Goal: Information Seeking & Learning: Learn about a topic

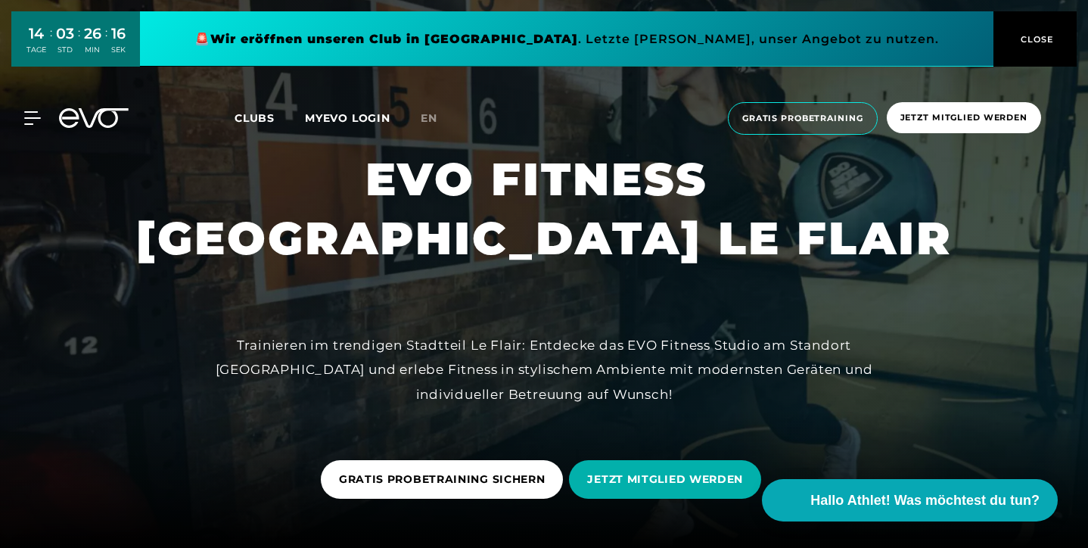
click at [271, 120] on span "Clubs" at bounding box center [254, 118] width 40 height 14
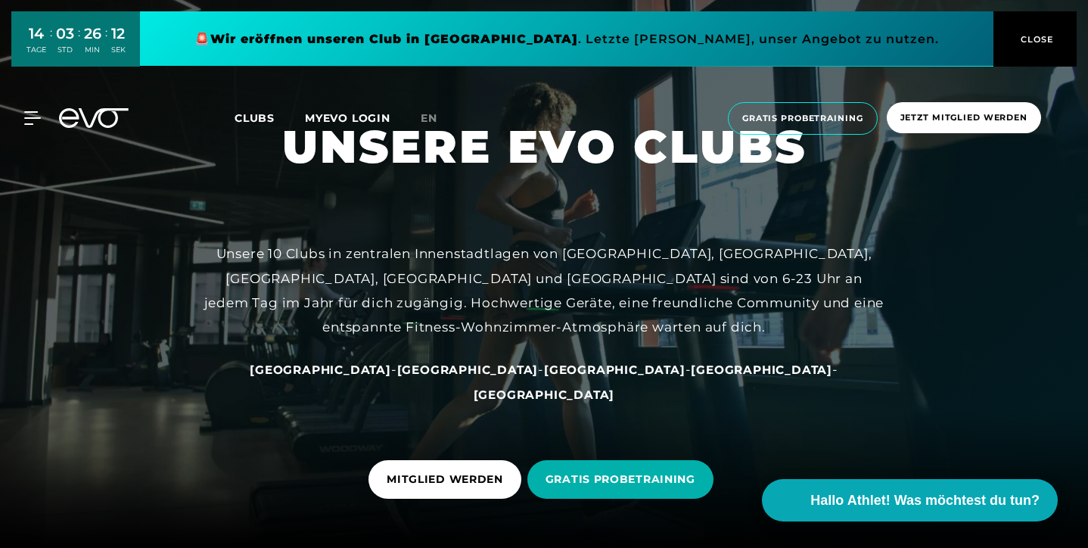
click at [544, 377] on span "[GEOGRAPHIC_DATA]" at bounding box center [614, 369] width 141 height 14
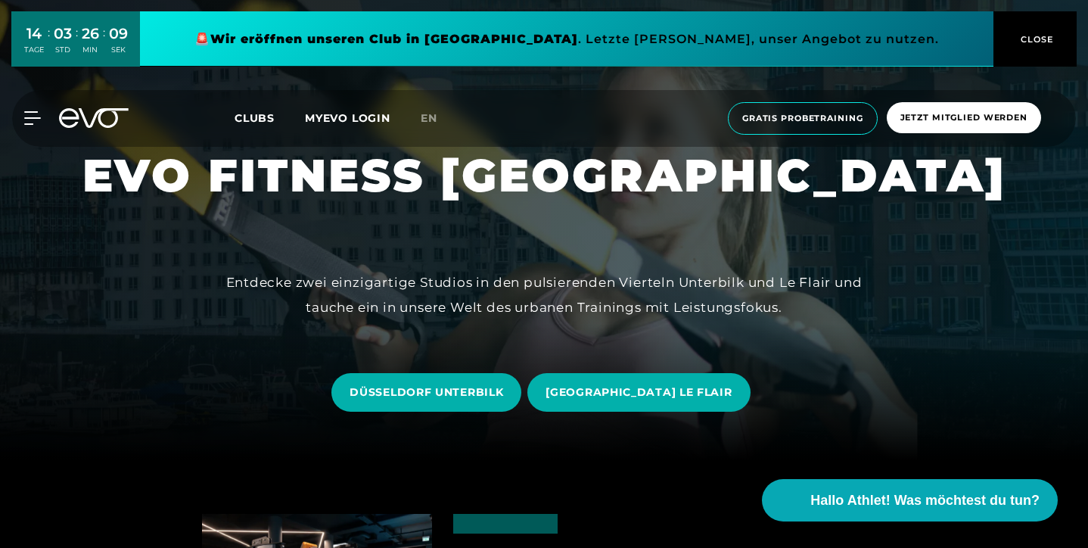
scroll to position [89, 0]
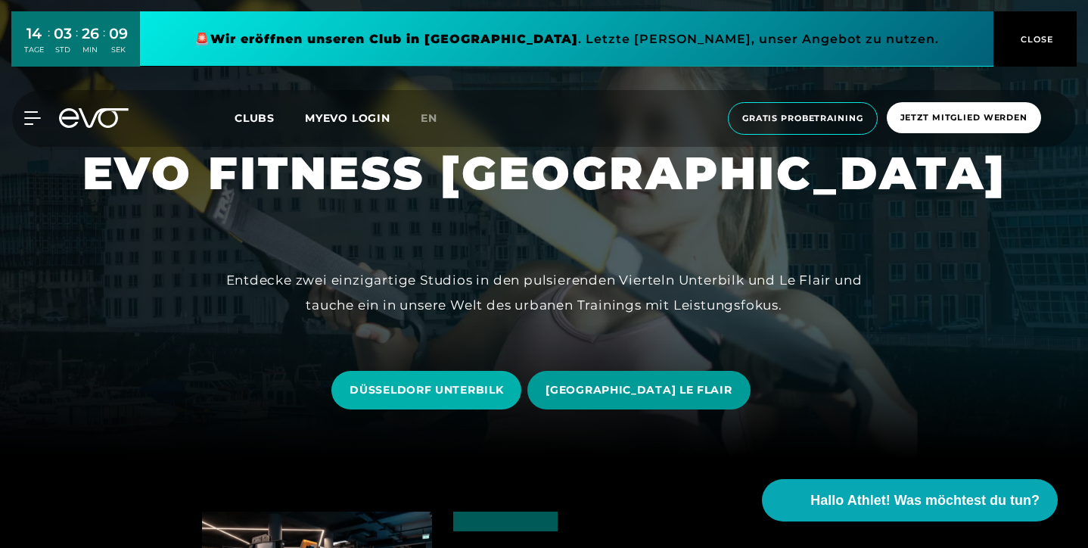
click at [620, 400] on span "DÜSSELDORF LE FLAIR" at bounding box center [638, 390] width 222 height 39
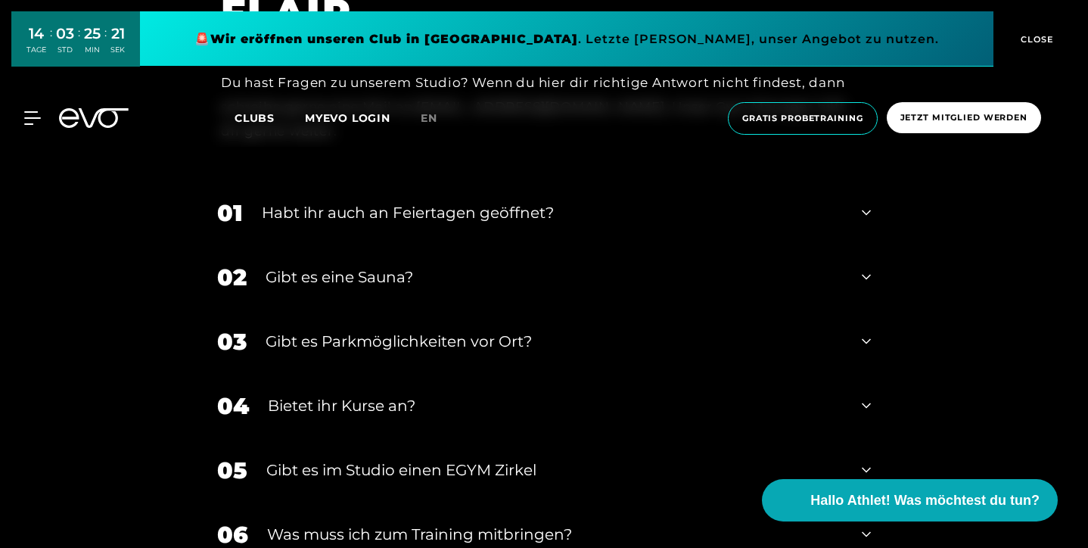
scroll to position [4416, 0]
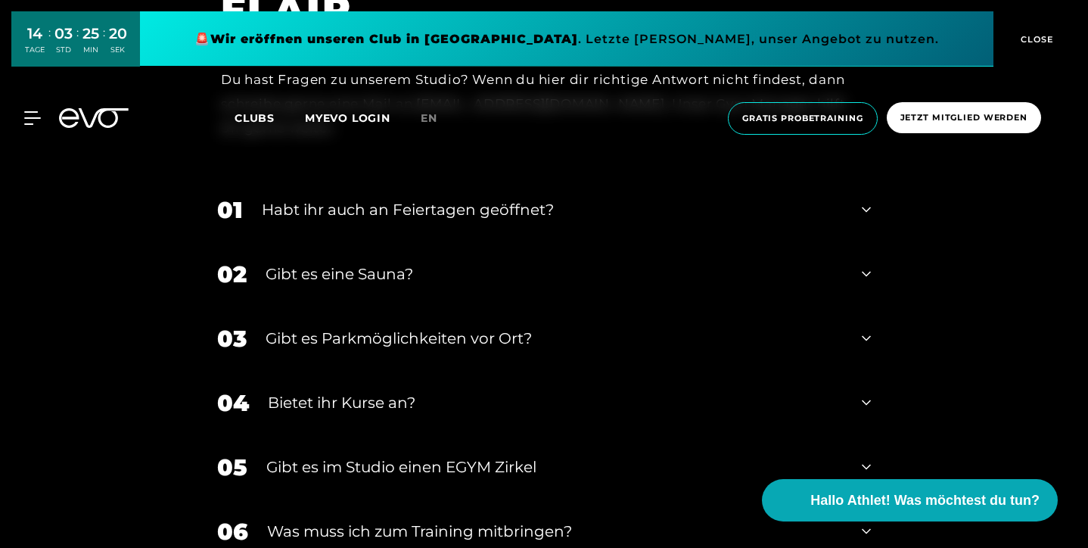
click at [359, 198] on div "Habt ihr auch an Feiertagen geöffnet?" at bounding box center [552, 209] width 581 height 23
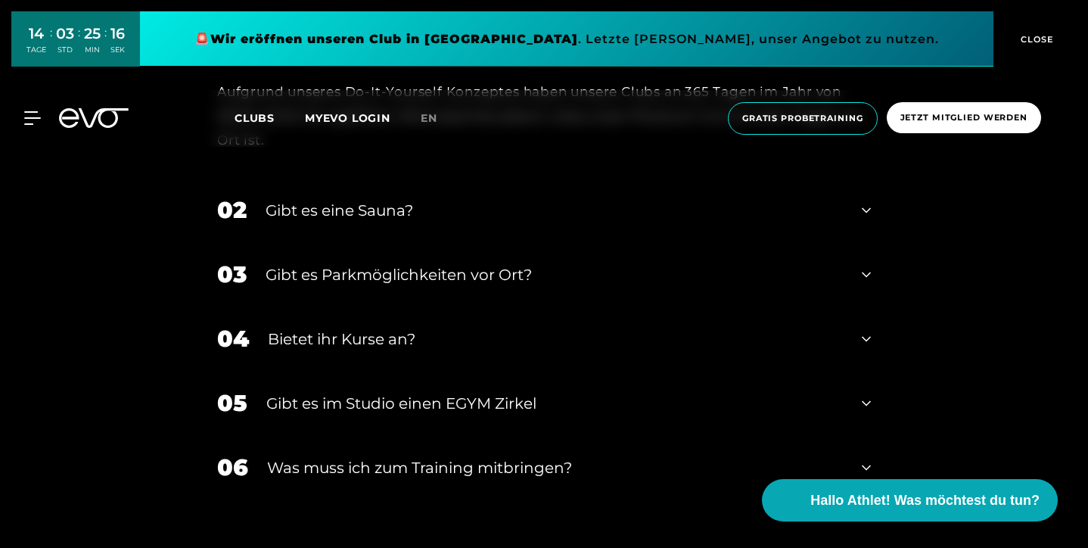
scroll to position [4612, 0]
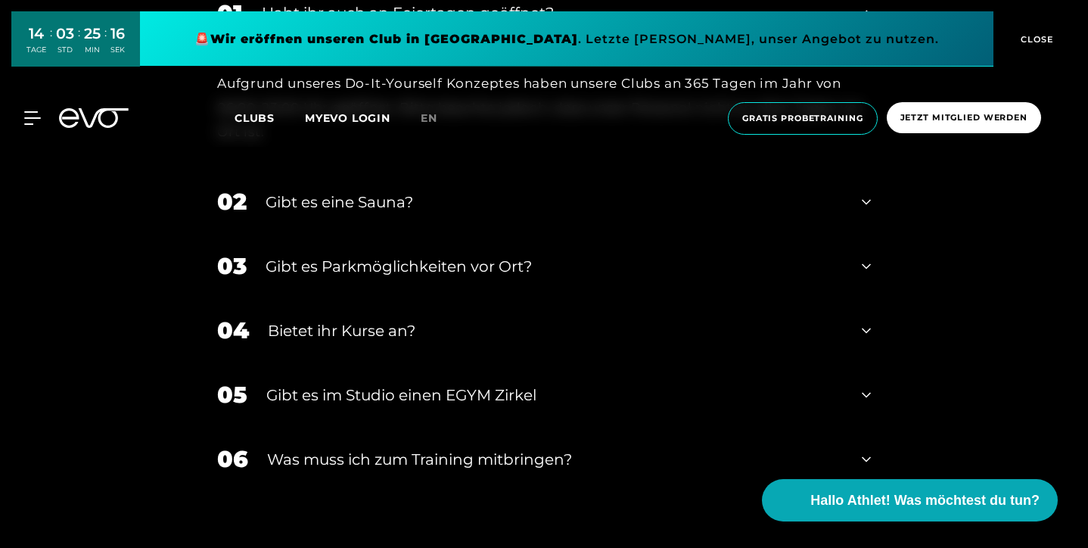
click at [331, 255] on div "Gibt es Parkmöglichkeiten vor Ort?" at bounding box center [553, 266] width 577 height 23
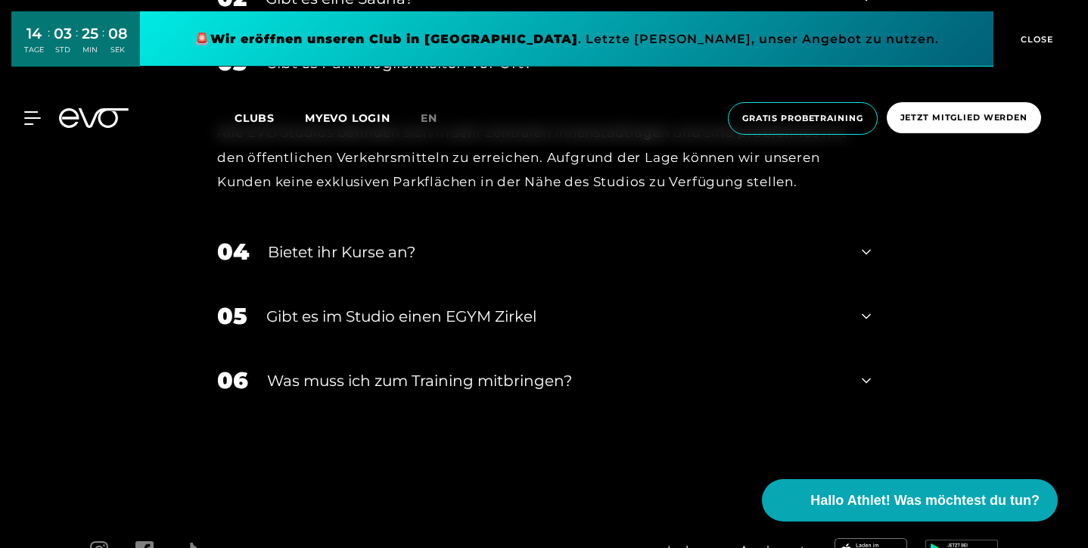
scroll to position [4819, 0]
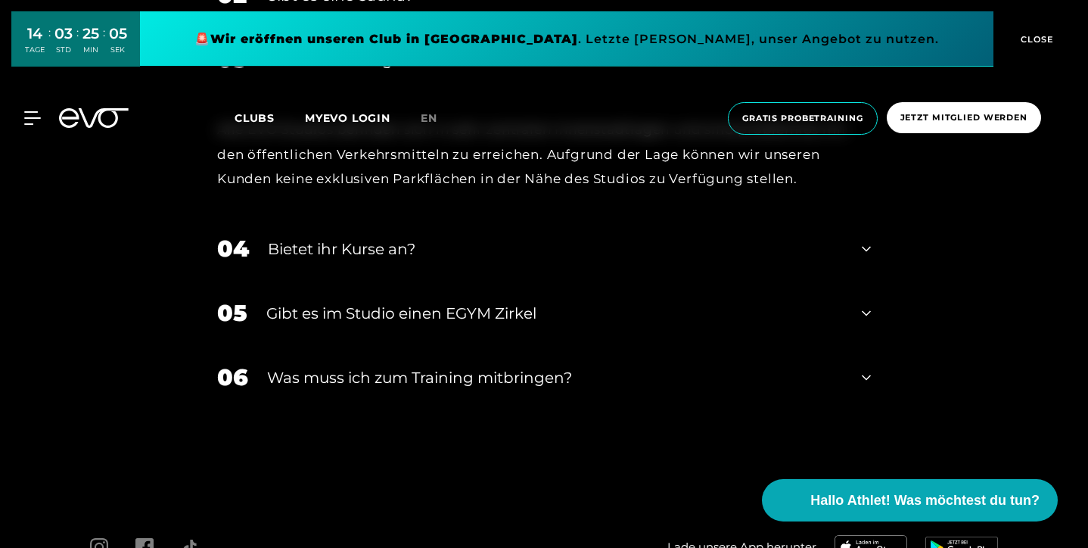
click at [301, 366] on div "Was muss ich zum Training mitbringen?" at bounding box center [555, 377] width 576 height 23
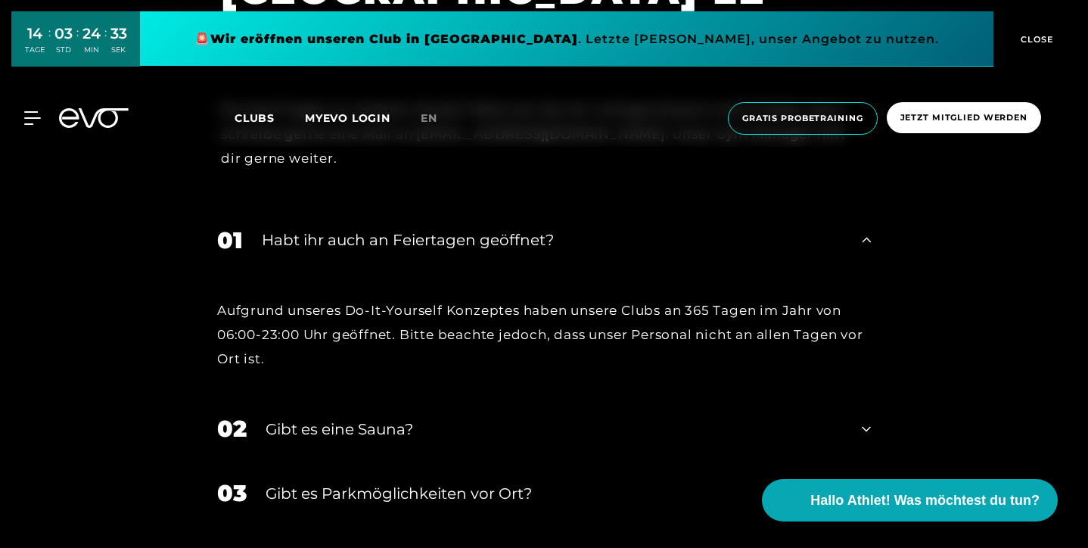
scroll to position [4445, 0]
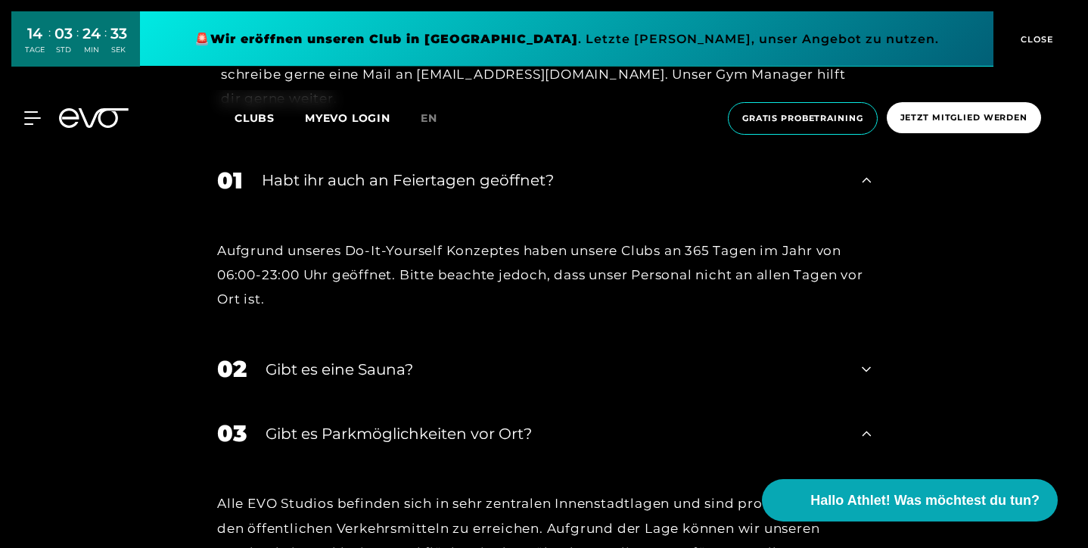
click at [364, 358] on div "Gibt es eine Sauna?" at bounding box center [553, 369] width 577 height 23
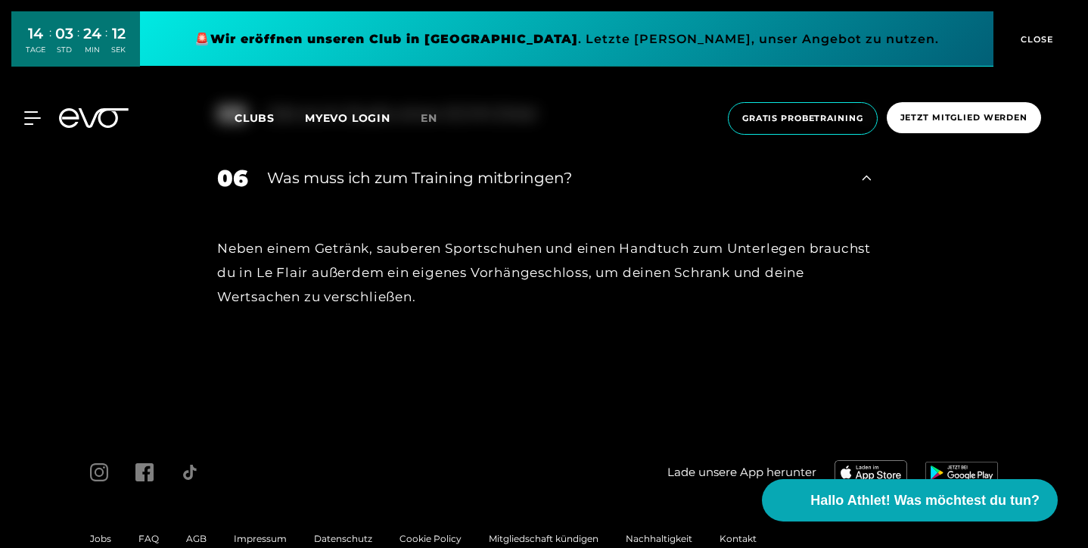
scroll to position [5167, 0]
click at [622, 44] on link at bounding box center [566, 38] width 853 height 55
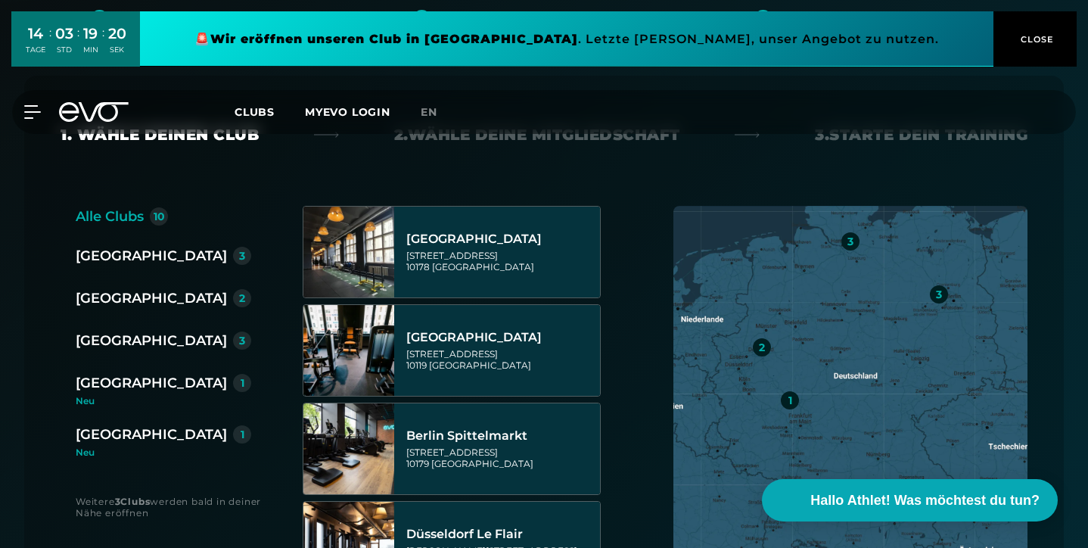
scroll to position [321, 0]
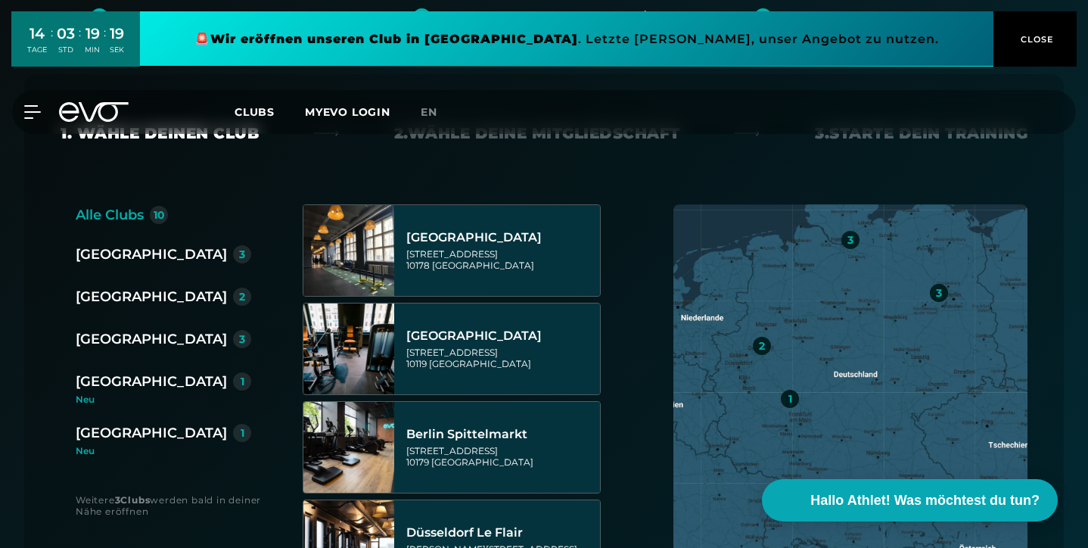
click at [131, 297] on div "[GEOGRAPHIC_DATA]" at bounding box center [151, 296] width 151 height 21
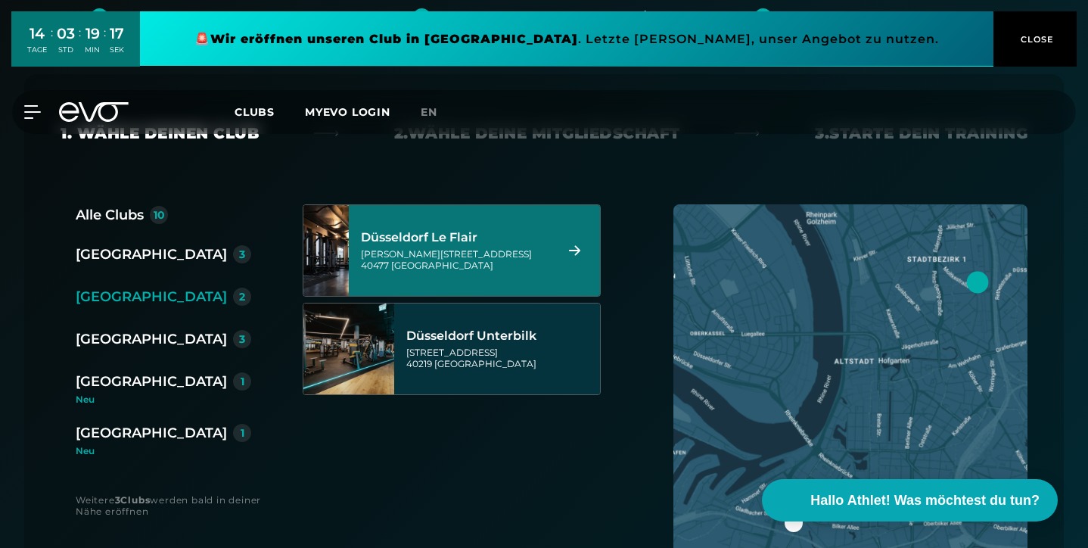
click at [414, 247] on div "Düsseldorf Le Flair Marc-Chagall-Straße 2 40477 Düsseldorf" at bounding box center [455, 250] width 189 height 67
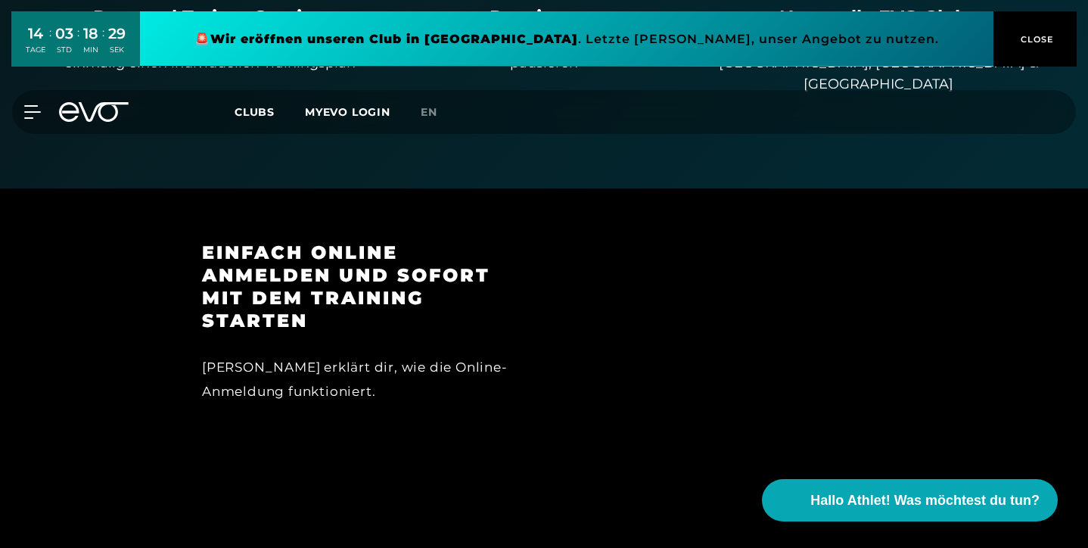
scroll to position [1359, 0]
